Goal: Register for event/course

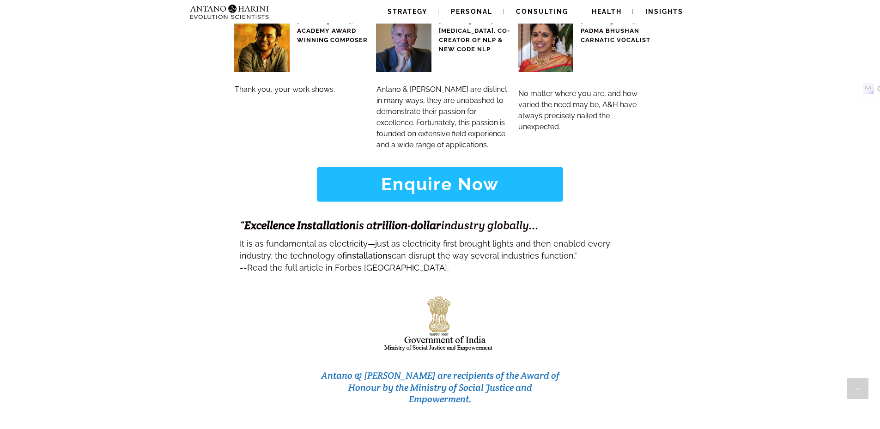
scroll to position [3880, 0]
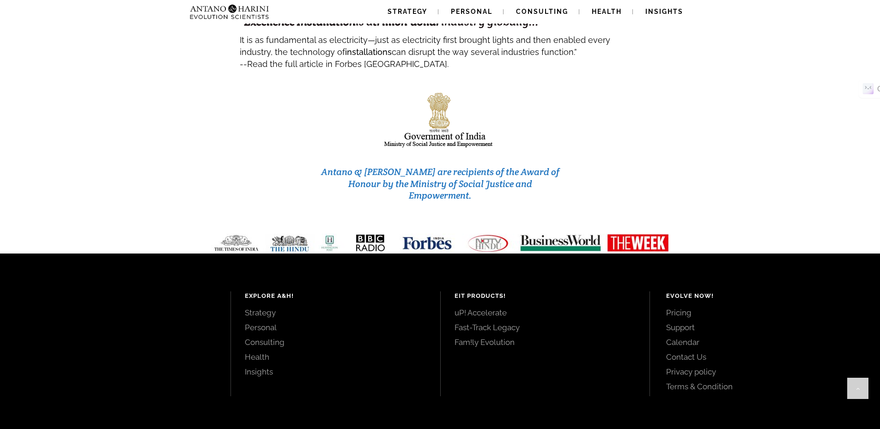
click at [685, 337] on link "Calendar" at bounding box center [762, 342] width 193 height 10
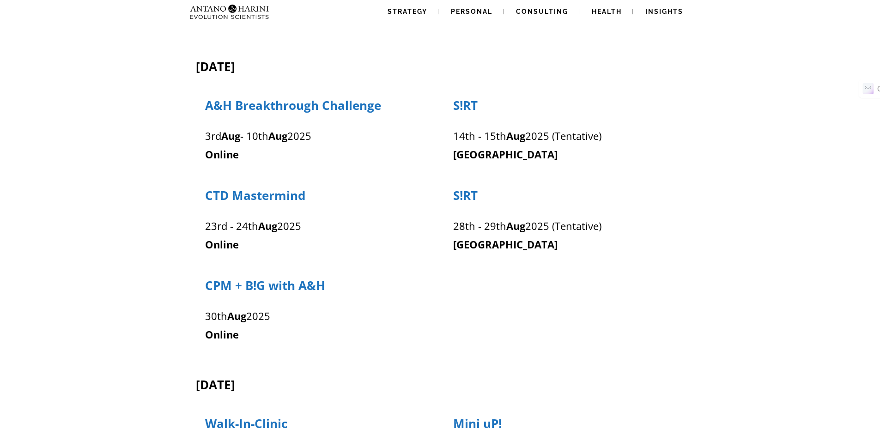
scroll to position [166, 0]
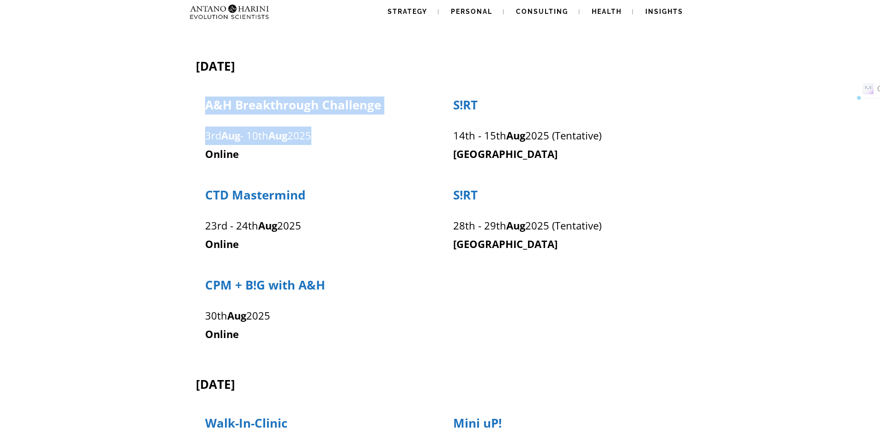
drag, startPoint x: 202, startPoint y: 133, endPoint x: 344, endPoint y: 129, distance: 141.4
click at [344, 129] on div "A&H Breakthrough Challenge 3rd Aug - 10th Aug 2025 Online" at bounding box center [316, 130] width 242 height 67
click at [354, 129] on p "3rd Aug - 10th Aug 2025" at bounding box center [316, 136] width 222 height 18
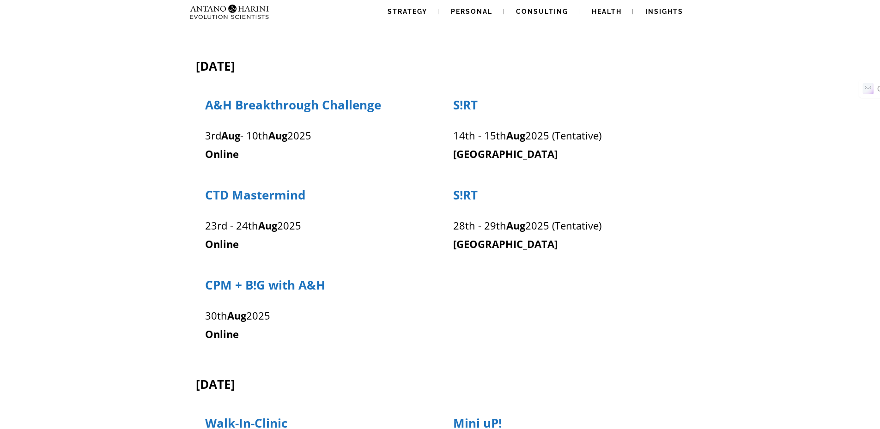
click at [521, 274] on div "CPM + B!G with A&H 30th Aug 2025 Online" at bounding box center [440, 305] width 490 height 76
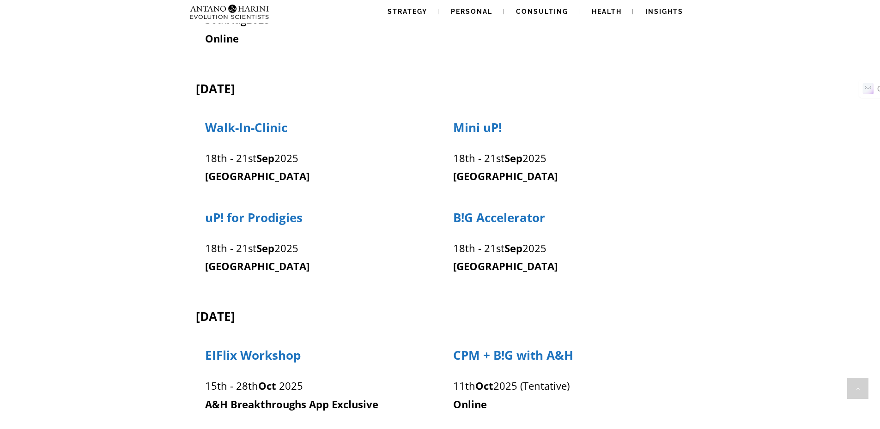
scroll to position [462, 0]
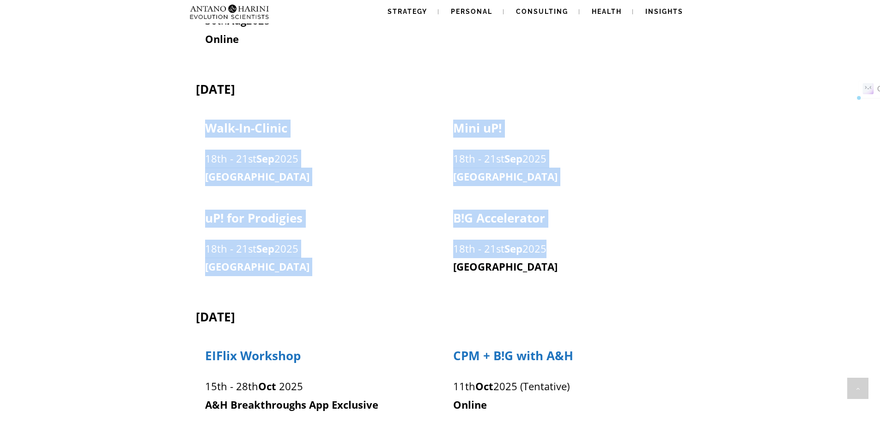
drag, startPoint x: 200, startPoint y: 155, endPoint x: 570, endPoint y: 247, distance: 381.2
click at [570, 247] on div "August 2025 S!RT 14th - 15th Aug 2025 (Tentative) Chennai A&H Breakthrough Chal…" at bounding box center [440, 407] width 490 height 1338
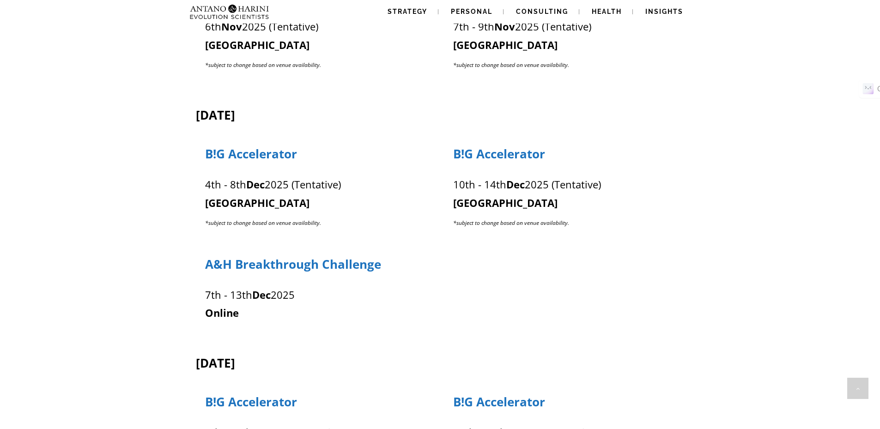
scroll to position [961, 0]
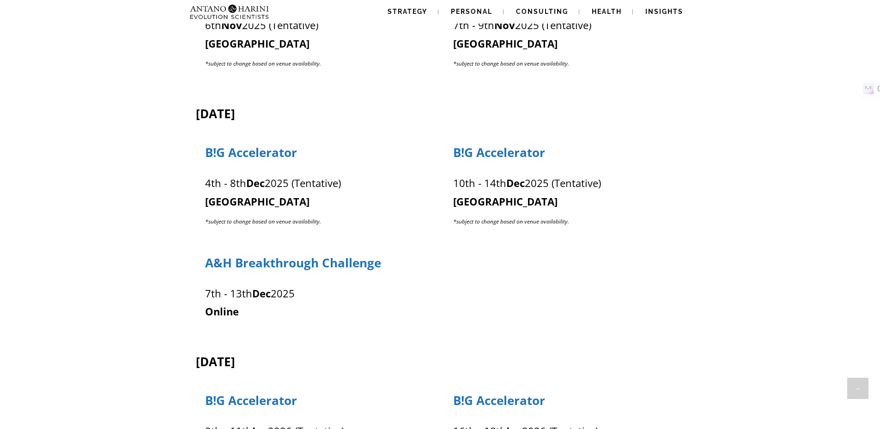
click at [384, 265] on p "A&H Breakthrough Challenge" at bounding box center [316, 264] width 222 height 18
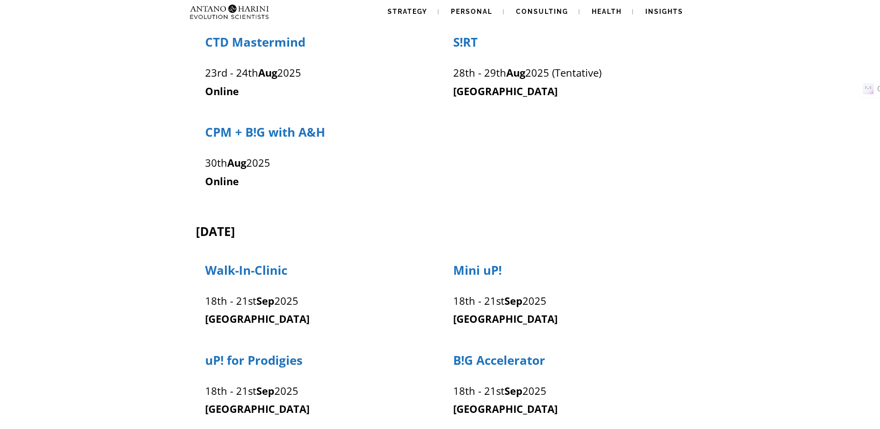
scroll to position [0, 0]
